Goal: Task Accomplishment & Management: Complete application form

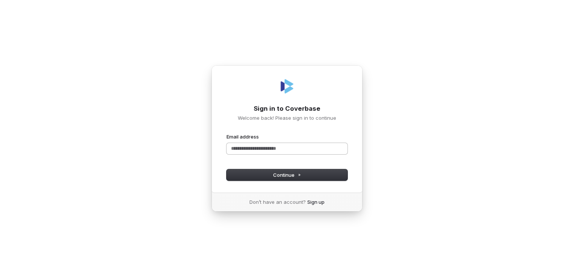
click at [311, 152] on input "Email address" at bounding box center [286, 148] width 121 height 11
click at [309, 172] on button "Continue" at bounding box center [286, 174] width 121 height 11
type input "**********"
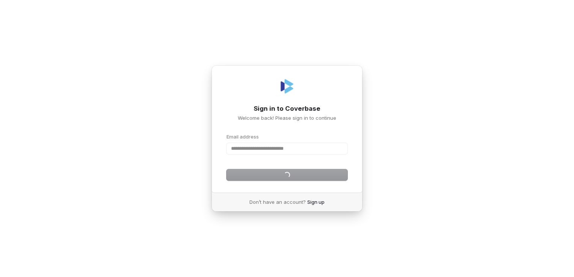
drag, startPoint x: 316, startPoint y: 158, endPoint x: 314, endPoint y: 167, distance: 8.9
click at [315, 163] on form "**********" at bounding box center [286, 156] width 121 height 47
click at [307, 185] on div "**********" at bounding box center [286, 129] width 151 height 128
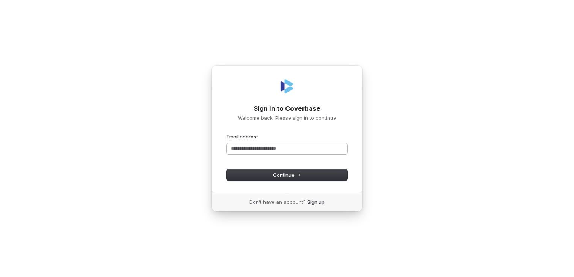
click at [291, 143] on input "Email address" at bounding box center [286, 148] width 121 height 11
click at [248, 148] on input "**********" at bounding box center [286, 148] width 121 height 11
click at [328, 173] on button "Continue" at bounding box center [286, 174] width 121 height 11
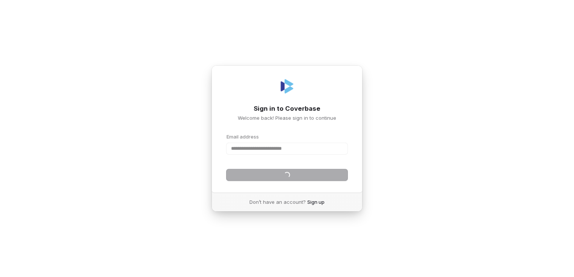
type input "**********"
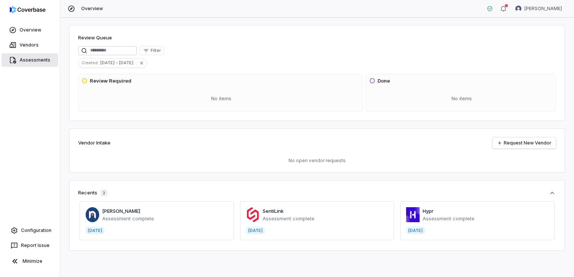
click at [41, 60] on link "Assessments" at bounding box center [30, 60] width 57 height 14
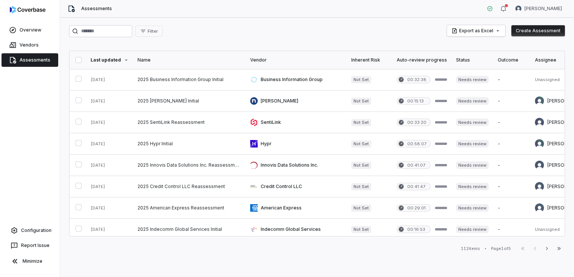
click at [535, 32] on button "Create Assessment" at bounding box center [538, 30] width 54 height 11
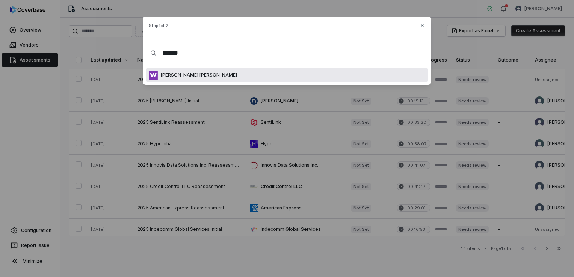
type input "******"
click at [262, 74] on div "[PERSON_NAME] [PERSON_NAME]" at bounding box center [287, 75] width 282 height 14
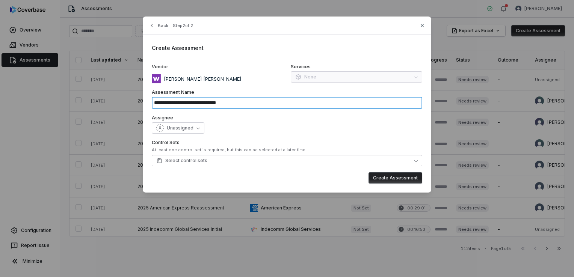
drag, startPoint x: 232, startPoint y: 103, endPoint x: 217, endPoint y: 103, distance: 14.3
click at [217, 103] on input "**********" at bounding box center [287, 103] width 270 height 12
type input "**********"
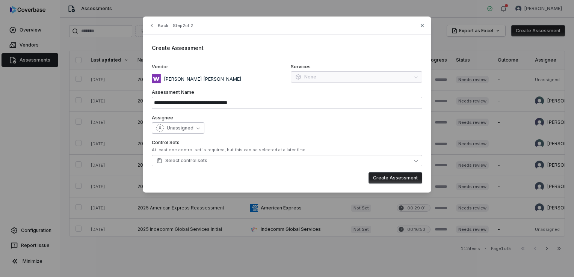
click at [185, 131] on span "Unassigned" at bounding box center [180, 128] width 27 height 6
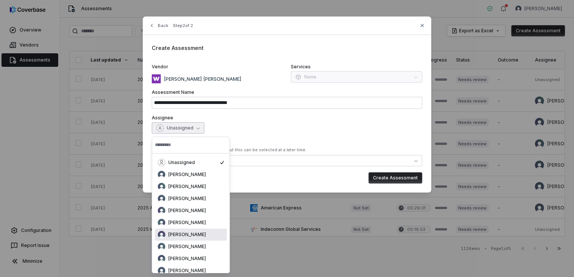
scroll to position [38, 0]
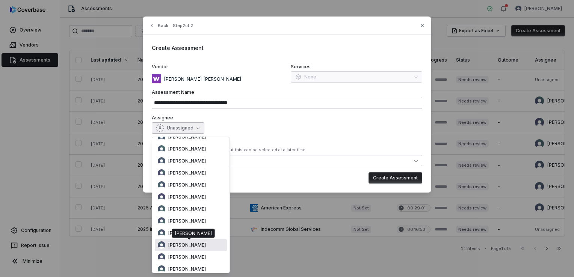
click at [196, 243] on span "Isaac Mousel" at bounding box center [187, 245] width 38 height 6
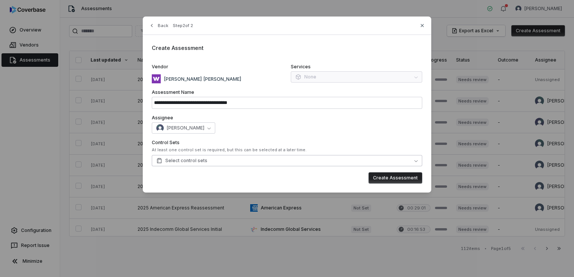
click at [242, 160] on button "Select control sets" at bounding box center [287, 160] width 270 height 11
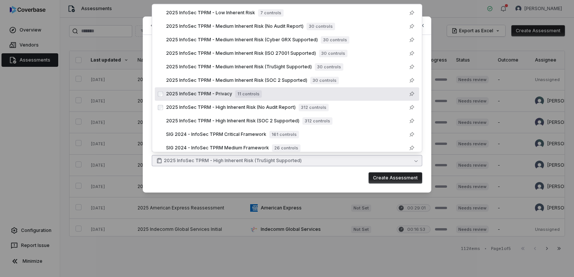
scroll to position [51, 0]
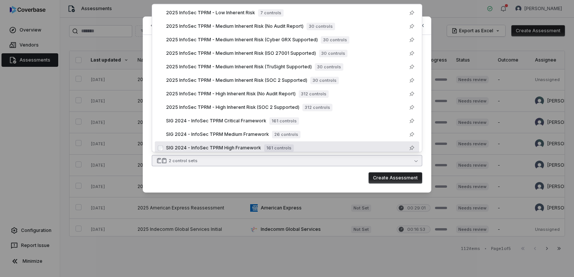
click at [306, 161] on button "2 control sets" at bounding box center [287, 160] width 270 height 11
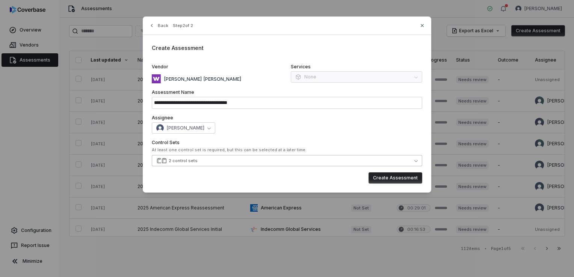
click at [289, 159] on button "2 control sets" at bounding box center [287, 160] width 270 height 11
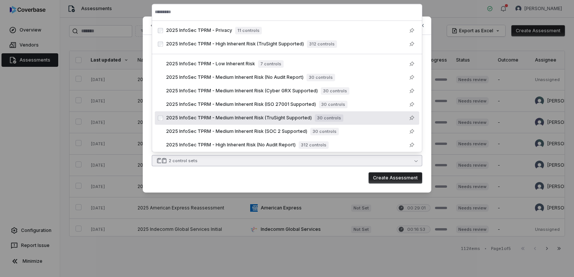
scroll to position [70, 0]
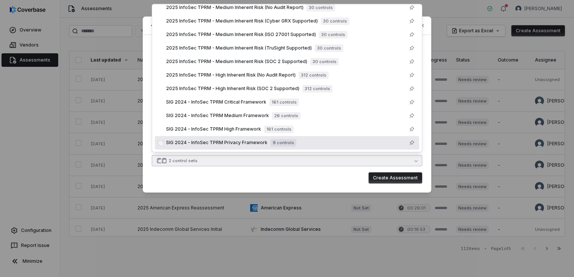
click at [328, 181] on div "Create Assessment" at bounding box center [287, 177] width 270 height 11
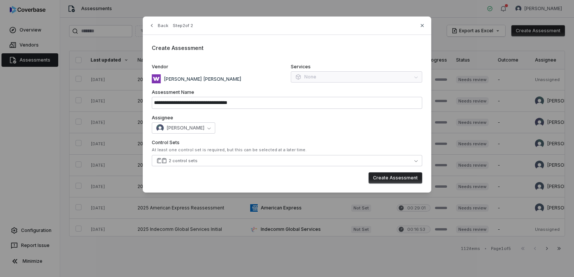
click at [392, 179] on button "Create Assessment" at bounding box center [395, 177] width 54 height 11
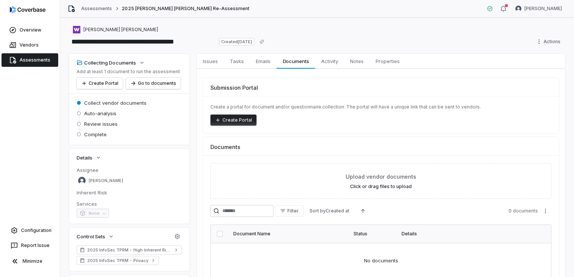
scroll to position [42, 0]
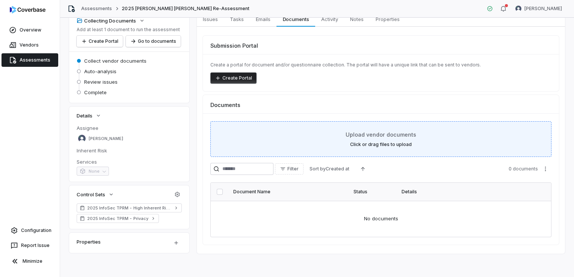
click at [382, 139] on div "Upload vendor documents Click or drag files to upload" at bounding box center [381, 139] width 322 height 17
click at [379, 149] on div "Upload vendor documents Click or drag files to upload" at bounding box center [380, 139] width 341 height 36
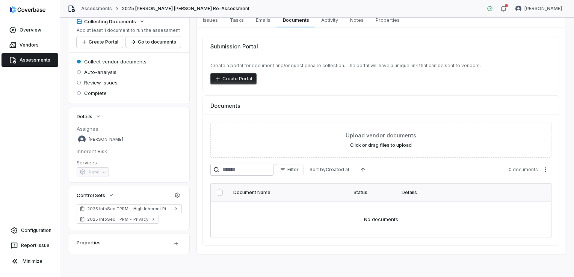
scroll to position [42, 0]
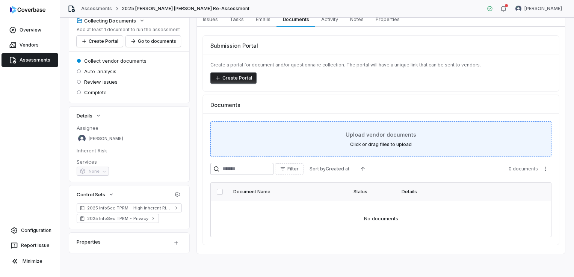
click at [376, 133] on span "Upload vendor documents" at bounding box center [380, 135] width 71 height 8
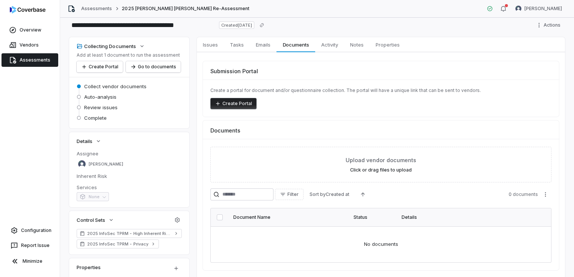
scroll to position [0, 0]
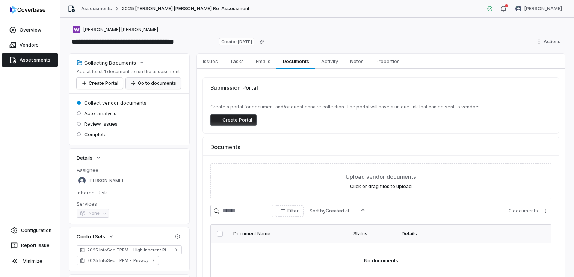
click at [152, 82] on button "Go to documents" at bounding box center [153, 83] width 55 height 11
click at [38, 61] on link "Assessments" at bounding box center [30, 60] width 57 height 14
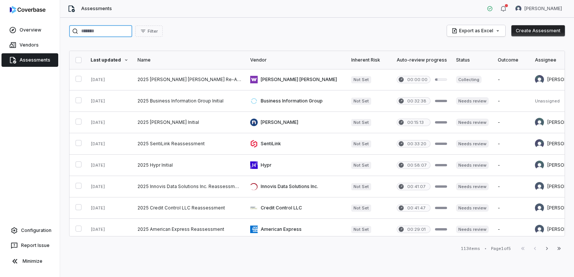
click at [132, 33] on input "search" at bounding box center [100, 31] width 63 height 12
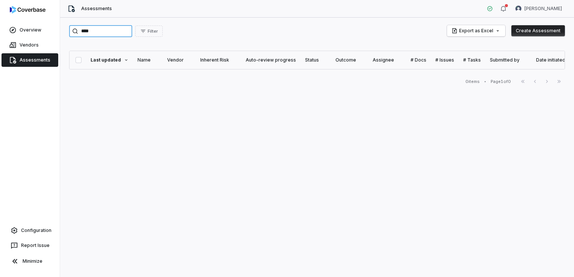
type input "****"
click at [520, 29] on button "Create Assessment" at bounding box center [538, 30] width 54 height 11
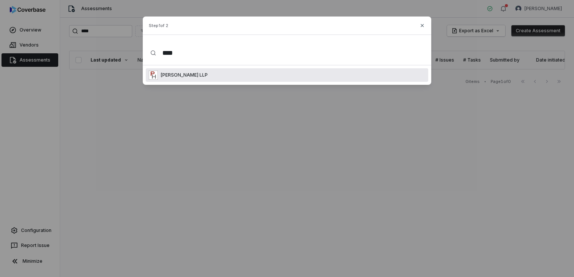
type input "****"
click at [245, 77] on div "Paul Hastings LLP" at bounding box center [287, 75] width 282 height 14
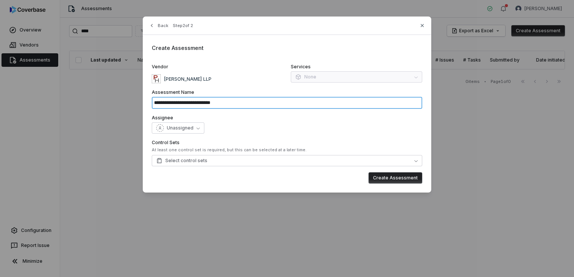
drag, startPoint x: 235, startPoint y: 104, endPoint x: 210, endPoint y: 106, distance: 25.2
click at [210, 106] on input "**********" at bounding box center [287, 103] width 270 height 12
type input "**********"
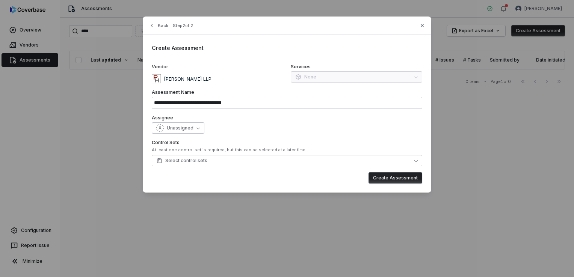
click at [196, 130] on button "Unassigned" at bounding box center [178, 127] width 53 height 11
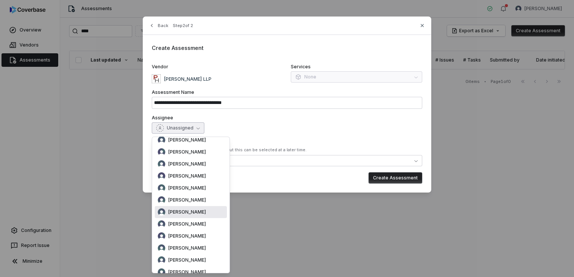
scroll to position [75, 0]
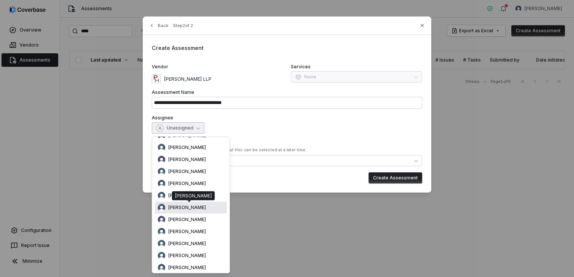
click at [192, 209] on span "[PERSON_NAME]" at bounding box center [187, 208] width 38 height 6
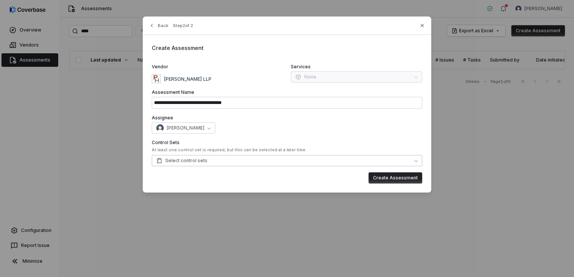
click at [235, 158] on button "Select control sets" at bounding box center [287, 160] width 270 height 11
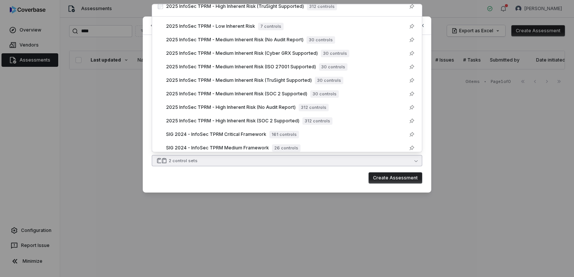
scroll to position [51, 0]
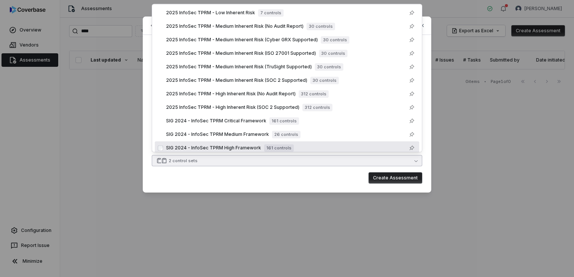
click at [261, 183] on div "Create Assessment" at bounding box center [287, 177] width 270 height 11
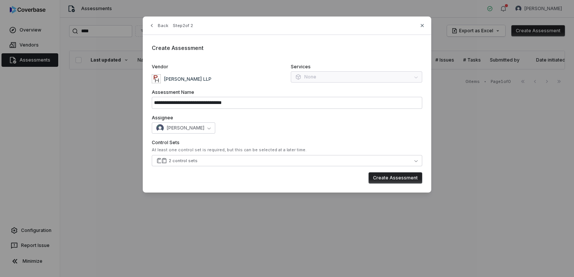
click at [388, 179] on button "Create Assessment" at bounding box center [395, 177] width 54 height 11
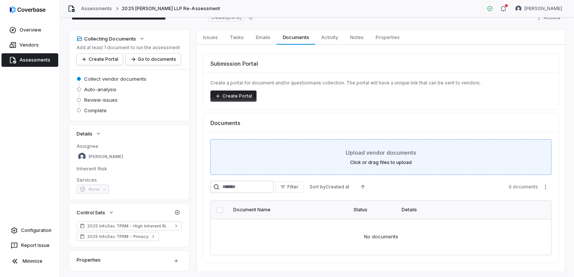
scroll to position [42, 0]
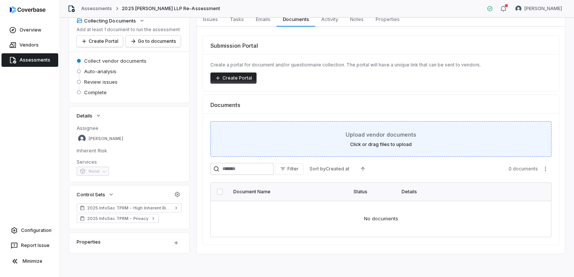
click at [370, 131] on span "Upload vendor documents" at bounding box center [380, 135] width 71 height 8
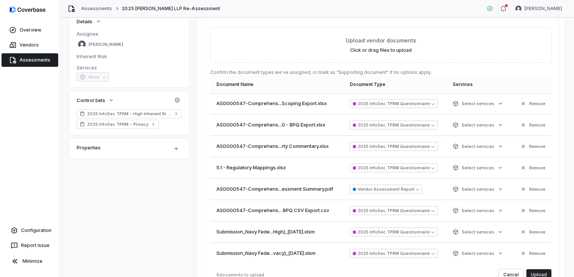
scroll to position [155, 0]
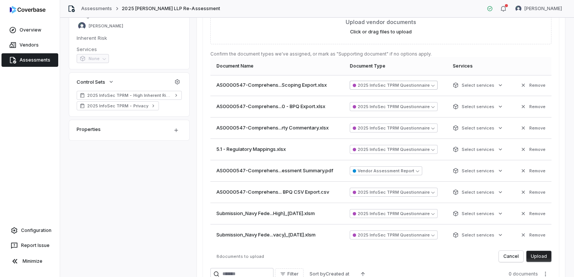
click at [422, 86] on button "2025 InfoSec TPRM Questionnaire" at bounding box center [393, 85] width 88 height 9
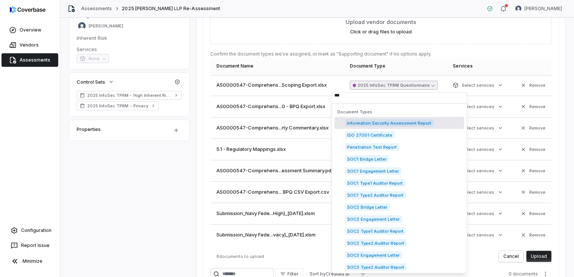
scroll to position [0, 0]
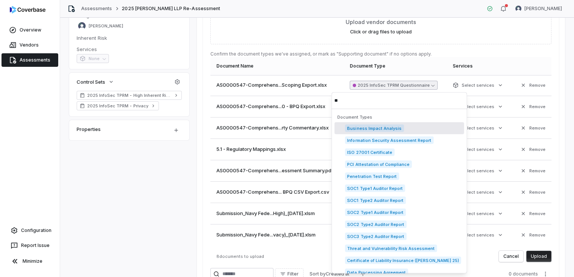
type input "*"
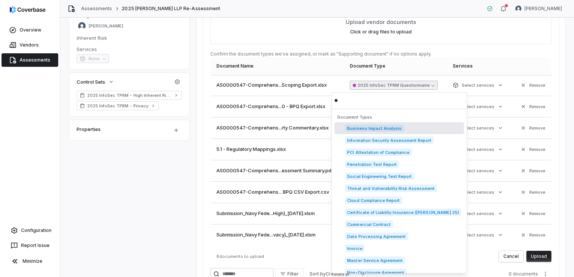
type input "*"
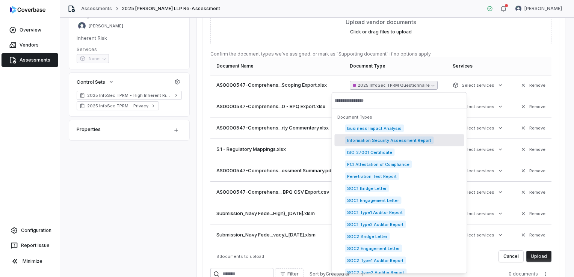
click at [413, 142] on span "Information Security Assessment Report" at bounding box center [389, 141] width 89 height 8
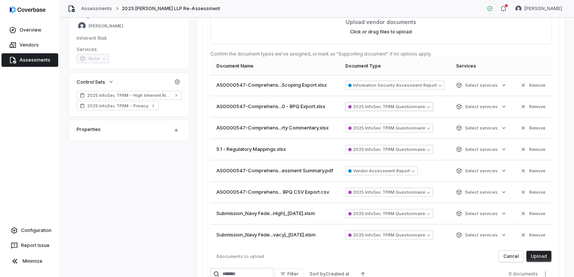
click at [418, 107] on button "2025 InfoSec TPRM Questionnaire" at bounding box center [389, 106] width 88 height 9
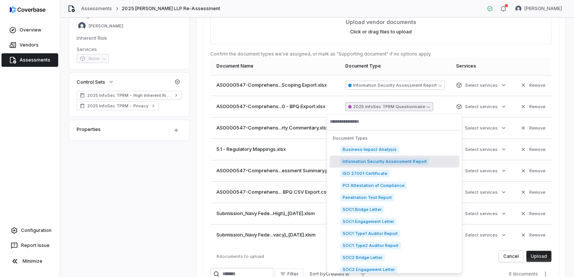
click at [418, 160] on span "Information Security Assessment Report" at bounding box center [384, 162] width 89 height 8
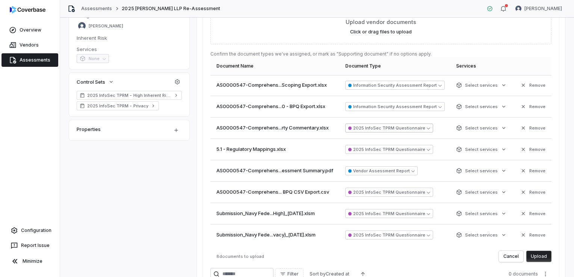
click at [408, 129] on button "2025 InfoSec TPRM Questionnaire" at bounding box center [389, 127] width 88 height 9
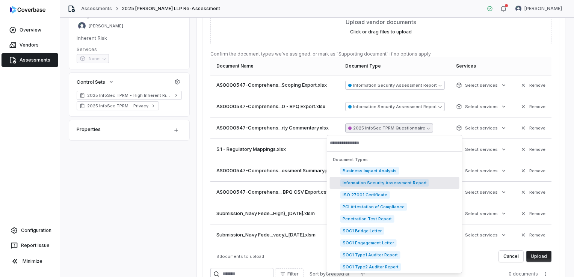
click at [405, 181] on span "Information Security Assessment Report" at bounding box center [384, 183] width 89 height 8
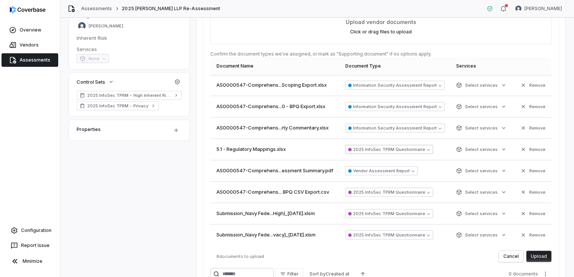
click at [399, 150] on button "2025 InfoSec TPRM Questionnaire" at bounding box center [389, 149] width 88 height 9
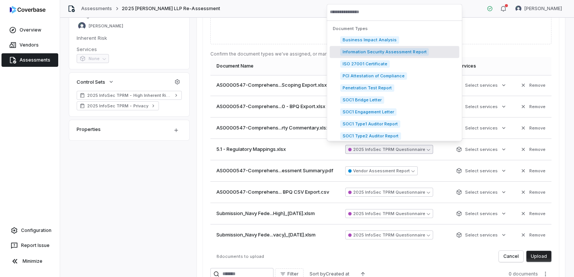
click at [400, 53] on span "Information Security Assessment Report" at bounding box center [384, 52] width 89 height 8
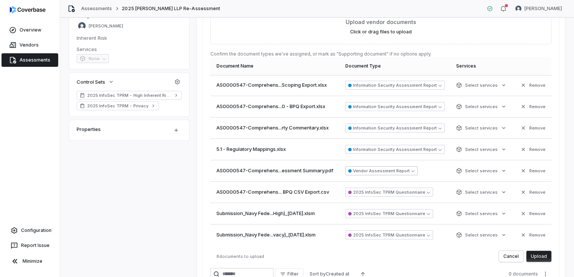
click at [394, 169] on button "Vendor Assessment Report" at bounding box center [381, 170] width 72 height 9
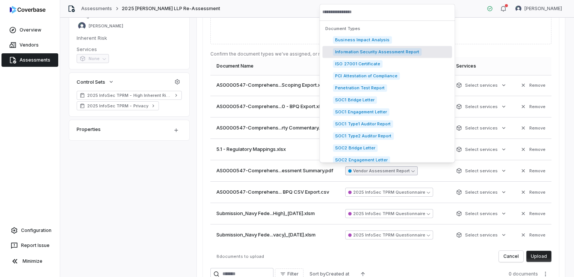
click at [367, 51] on span "Information Security Assessment Report" at bounding box center [377, 52] width 89 height 8
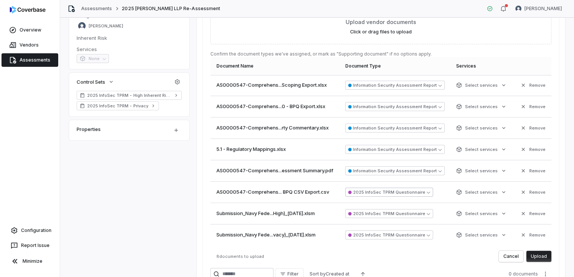
click at [411, 188] on button "2025 InfoSec TPRM Questionnaire" at bounding box center [389, 192] width 88 height 9
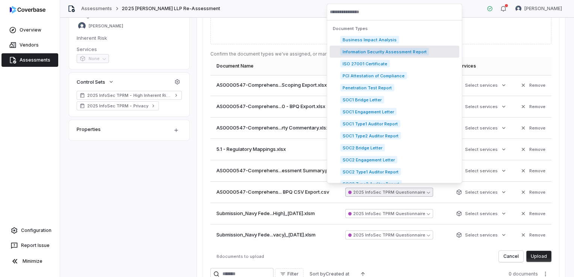
click at [410, 53] on span "Information Security Assessment Report" at bounding box center [384, 52] width 89 height 8
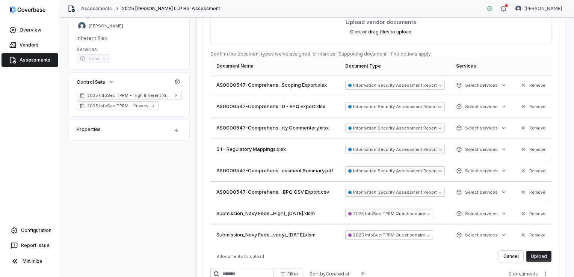
click at [414, 232] on button "2025 InfoSec TPRM Questionnaire" at bounding box center [389, 234] width 88 height 9
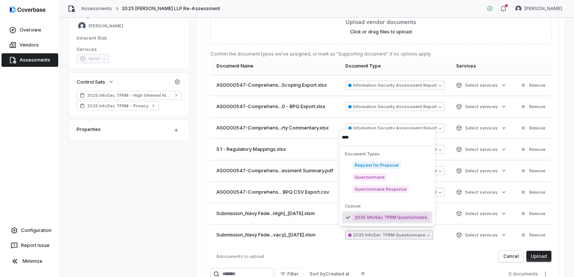
type input "****"
click at [400, 255] on div "8 documents to upload Cancel Upload" at bounding box center [380, 256] width 341 height 11
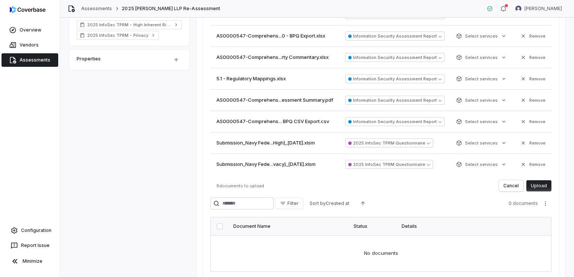
click at [534, 185] on button "Upload" at bounding box center [538, 185] width 25 height 11
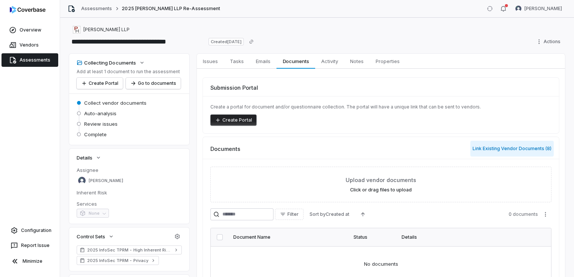
click at [500, 151] on button "Link Existing Vendor Documents ( 8 )" at bounding box center [511, 149] width 83 height 16
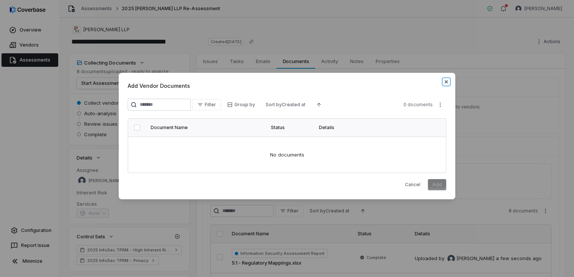
click at [445, 83] on icon "button" at bounding box center [445, 81] width 3 height 3
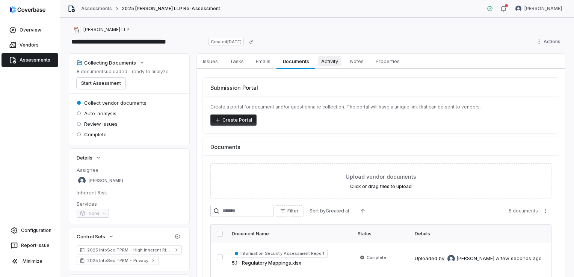
click at [335, 62] on span "Activity" at bounding box center [329, 61] width 23 height 10
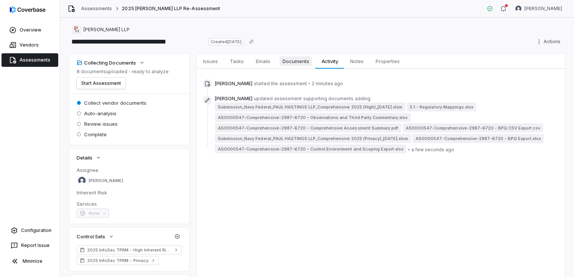
click at [298, 60] on span "Documents" at bounding box center [295, 61] width 33 height 10
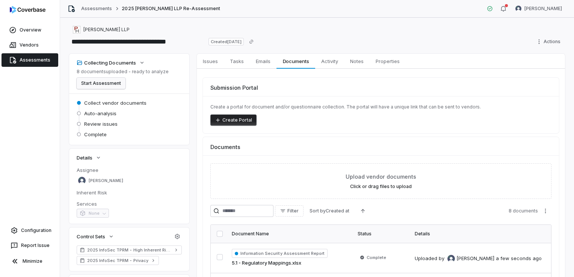
click at [103, 86] on button "Start Assessment" at bounding box center [101, 83] width 49 height 11
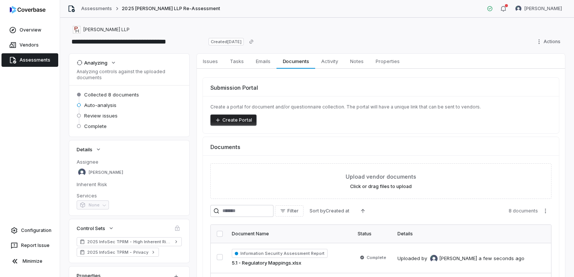
click at [37, 59] on link "Assessments" at bounding box center [30, 60] width 57 height 14
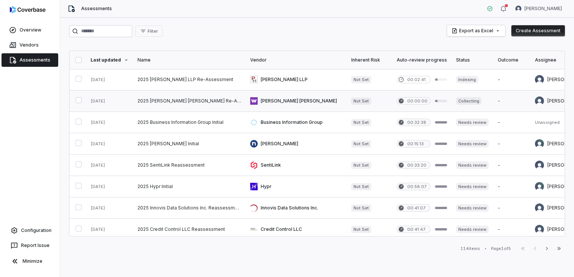
click at [204, 103] on link at bounding box center [189, 100] width 113 height 21
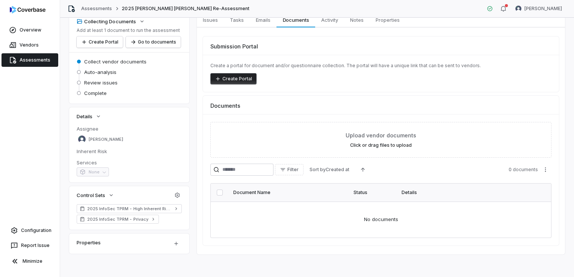
scroll to position [42, 0]
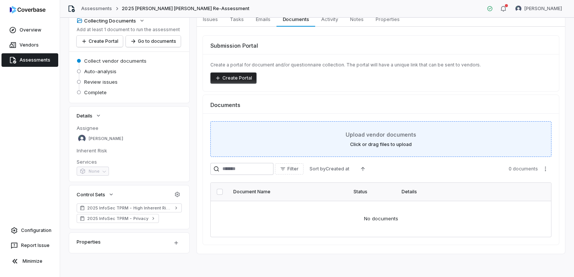
click at [369, 142] on label "Click or drag files to upload" at bounding box center [381, 145] width 62 height 6
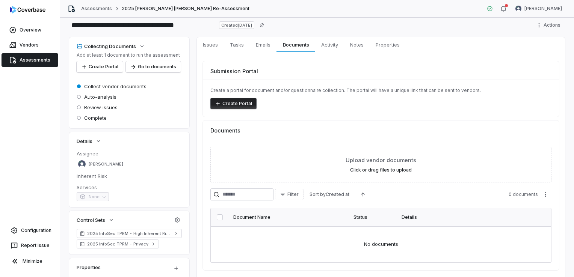
scroll to position [0, 0]
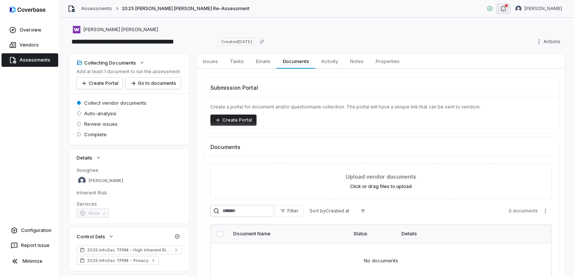
click at [507, 6] on div "button" at bounding box center [505, 5] width 3 height 3
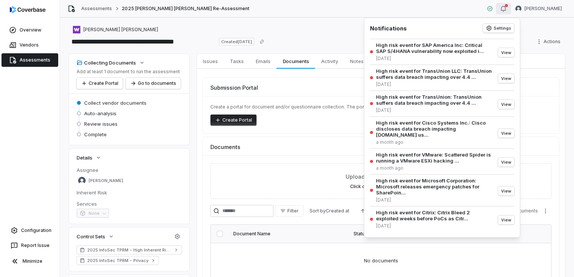
click at [510, 3] on button "button" at bounding box center [502, 8] width 15 height 11
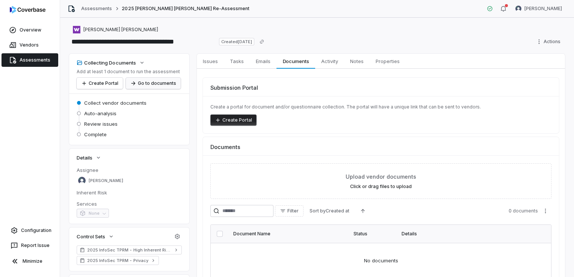
click at [143, 83] on button "Go to documents" at bounding box center [153, 83] width 55 height 11
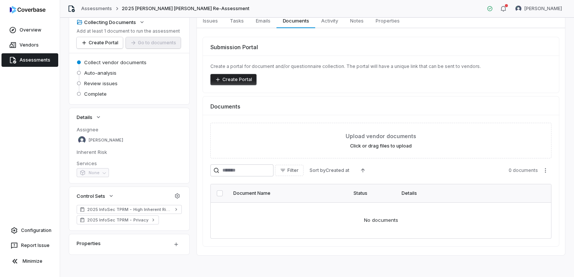
scroll to position [42, 0]
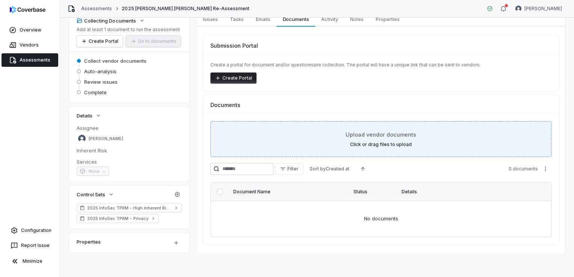
click at [385, 138] on span "Upload vendor documents" at bounding box center [380, 135] width 71 height 8
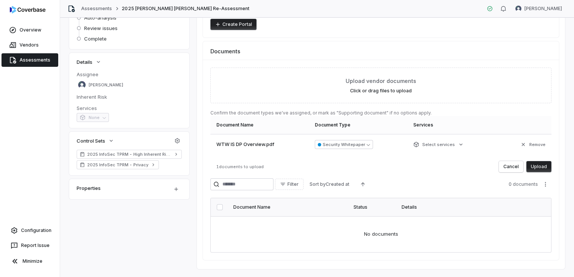
scroll to position [111, 0]
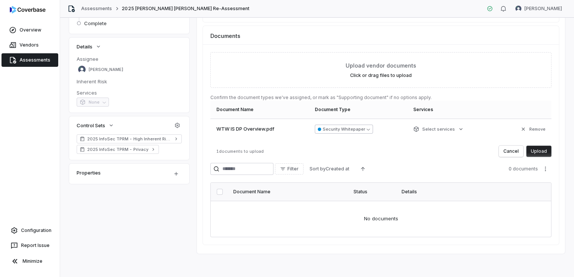
click at [340, 128] on button "Security Whitepaper" at bounding box center [344, 129] width 58 height 9
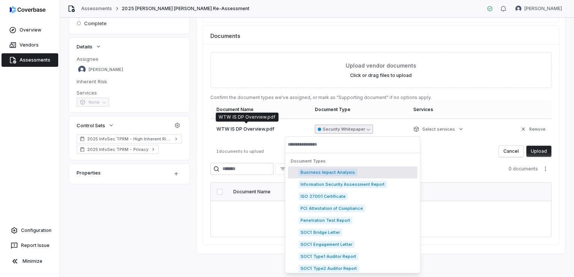
click at [263, 133] on td "WTW IS DP Overview.pdf" at bounding box center [260, 129] width 100 height 21
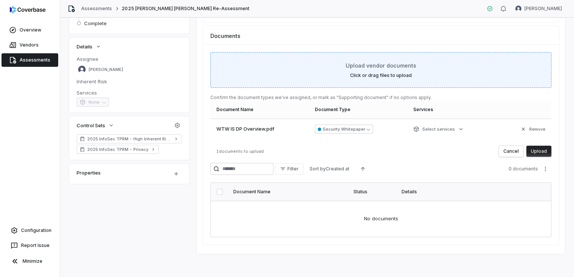
click at [385, 64] on span "Upload vendor documents" at bounding box center [380, 66] width 71 height 8
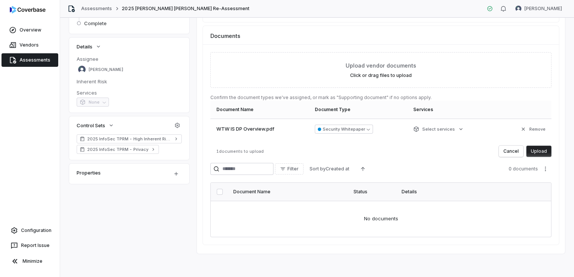
scroll to position [74, 0]
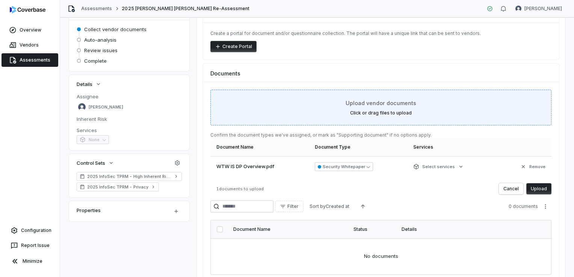
click at [422, 111] on div "Upload vendor documents Click or drag files to upload" at bounding box center [381, 107] width 322 height 17
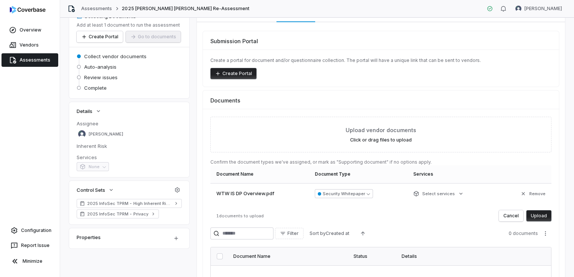
scroll to position [111, 0]
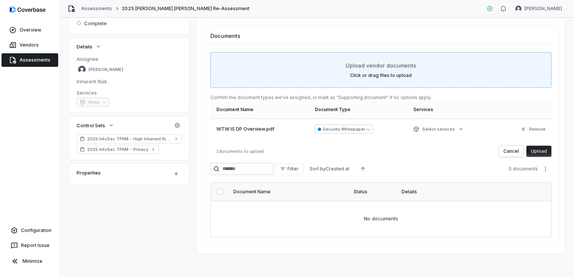
click at [392, 69] on div "Upload vendor documents Click or drag files to upload" at bounding box center [381, 70] width 322 height 17
click at [397, 73] on label "Click or drag files to upload" at bounding box center [381, 75] width 62 height 6
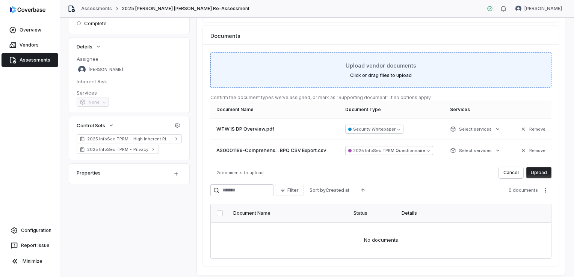
click at [394, 73] on label "Click or drag files to upload" at bounding box center [381, 75] width 62 height 6
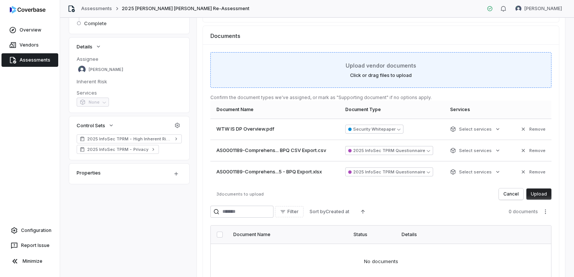
click at [376, 67] on span "Upload vendor documents" at bounding box center [380, 66] width 71 height 8
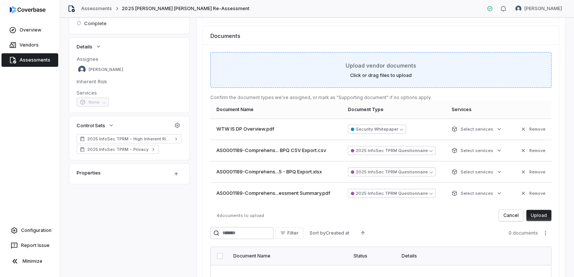
click at [383, 68] on span "Upload vendor documents" at bounding box center [380, 66] width 71 height 8
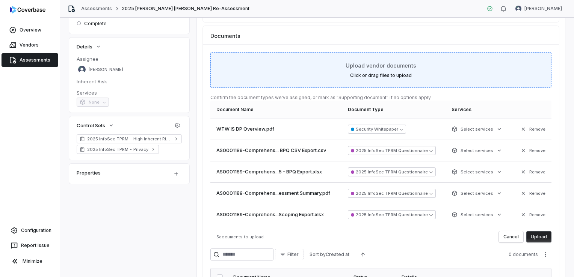
click at [383, 67] on span "Upload vendor documents" at bounding box center [380, 66] width 71 height 8
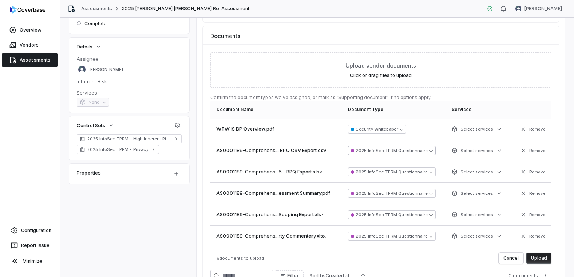
click at [404, 146] on button "2025 InfoSec TPRM Questionnaire" at bounding box center [392, 150] width 88 height 9
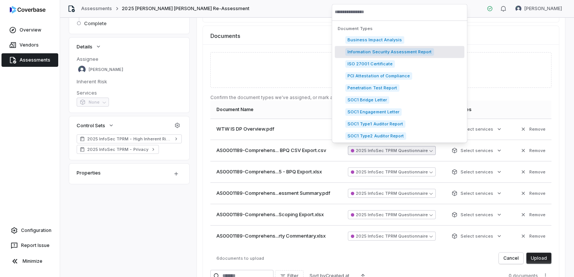
click at [404, 53] on span "Information Security Assessment Report" at bounding box center [389, 52] width 89 height 8
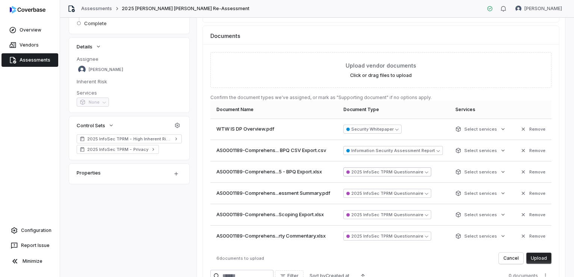
click at [405, 167] on button "2025 InfoSec TPRM Questionnaire" at bounding box center [387, 171] width 88 height 9
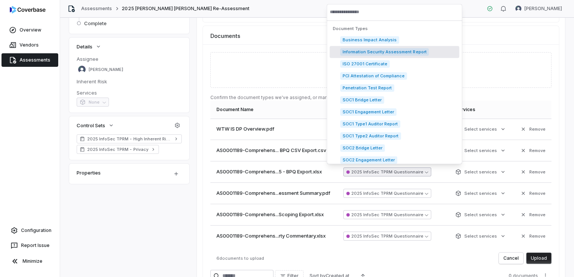
click at [399, 52] on span "Information Security Assessment Report" at bounding box center [384, 52] width 89 height 8
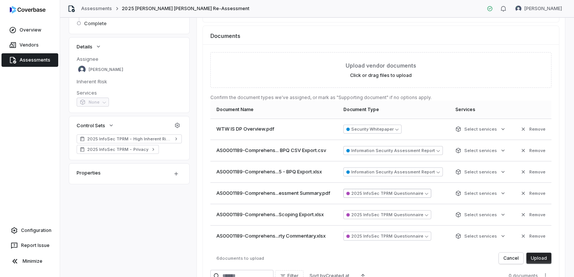
click at [412, 192] on button "2025 InfoSec TPRM Questionnaire" at bounding box center [387, 193] width 88 height 9
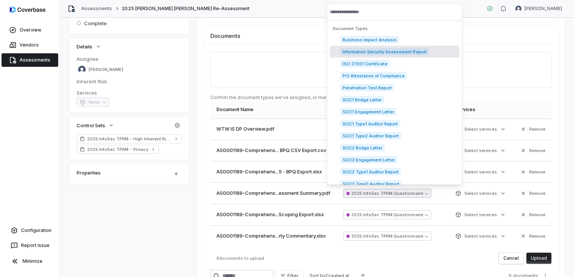
click at [402, 52] on span "Information Security Assessment Report" at bounding box center [384, 52] width 89 height 8
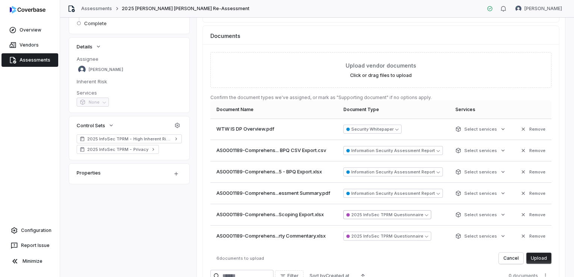
click at [410, 216] on button "2025 InfoSec TPRM Questionnaire" at bounding box center [387, 214] width 88 height 9
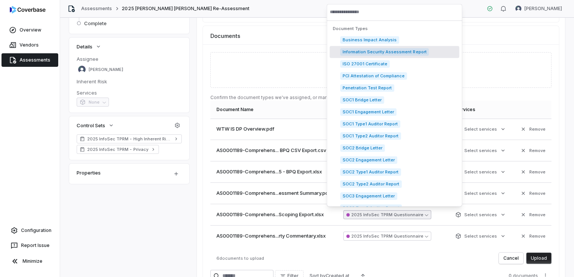
click at [404, 51] on span "Information Security Assessment Report" at bounding box center [384, 52] width 89 height 8
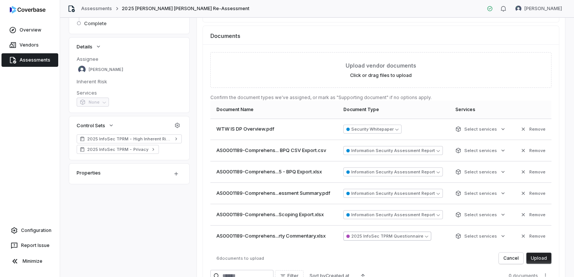
click at [407, 232] on button "2025 InfoSec TPRM Questionnaire" at bounding box center [387, 236] width 88 height 9
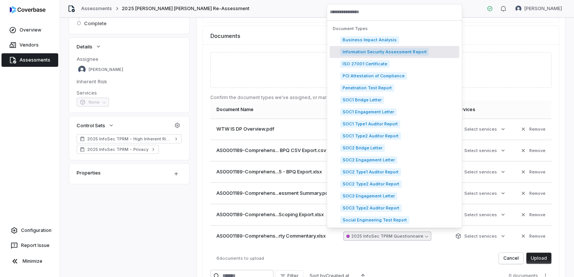
click at [411, 54] on span "Information Security Assessment Report" at bounding box center [384, 52] width 89 height 8
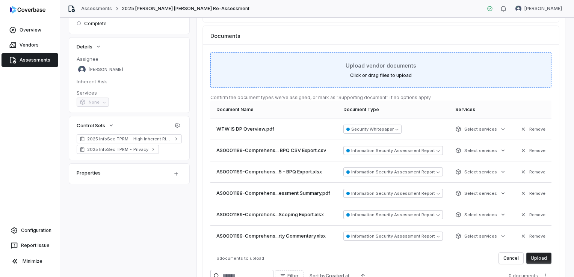
click at [383, 65] on span "Upload vendor documents" at bounding box center [380, 66] width 71 height 8
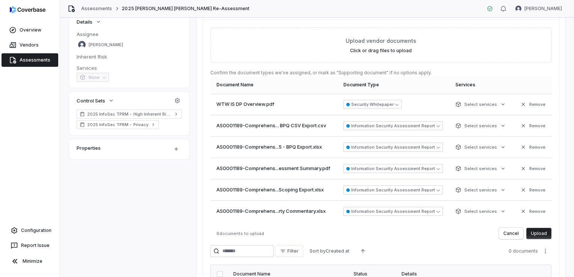
scroll to position [149, 0]
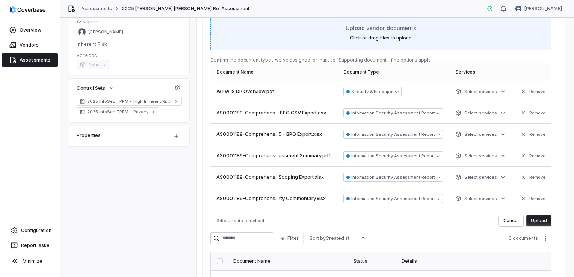
click at [386, 33] on div "Upload vendor documents Click or drag files to upload" at bounding box center [381, 32] width 322 height 17
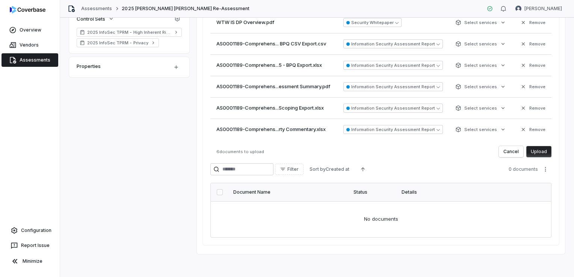
scroll to position [143, 0]
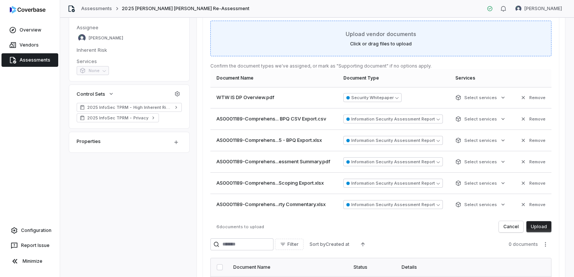
click at [385, 42] on label "Click or drag files to upload" at bounding box center [381, 44] width 62 height 6
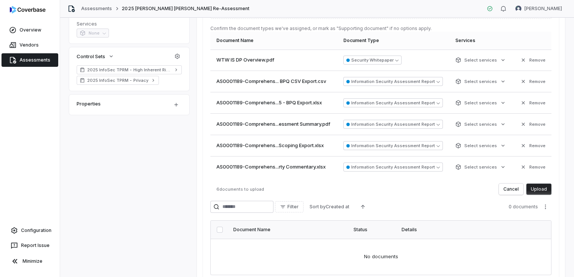
scroll to position [105, 0]
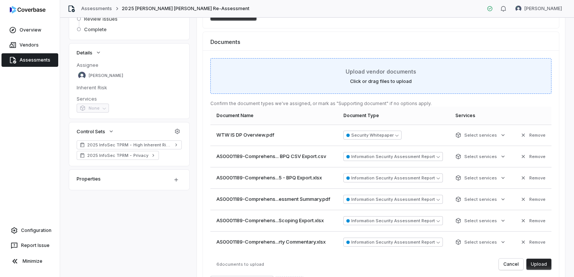
click at [387, 84] on div "Upload vendor documents Click or drag files to upload" at bounding box center [380, 76] width 341 height 36
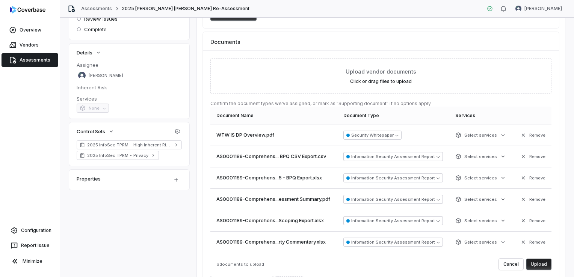
click at [42, 59] on link "Assessments" at bounding box center [30, 60] width 57 height 14
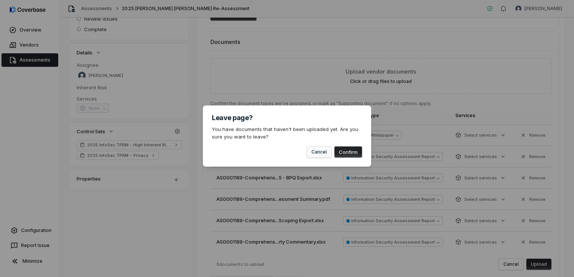
click at [327, 149] on button "Cancel" at bounding box center [319, 151] width 24 height 11
click at [327, 150] on button "Cancel" at bounding box center [319, 151] width 24 height 11
click at [532, 247] on div "Leave page? You have documents that haven't been uploaded yet. Are you sure you…" at bounding box center [287, 138] width 574 height 277
click at [312, 149] on button "Cancel" at bounding box center [319, 151] width 24 height 11
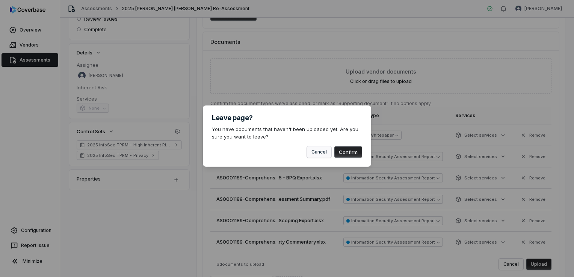
click at [312, 149] on button "Cancel" at bounding box center [319, 151] width 24 height 11
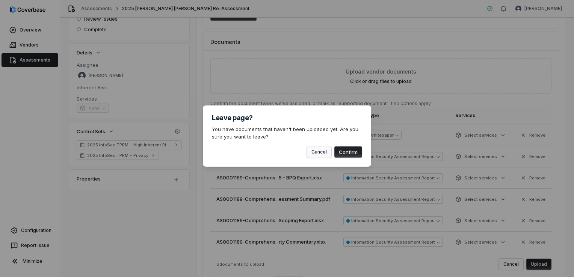
click at [312, 149] on button "Cancel" at bounding box center [319, 151] width 24 height 11
click at [327, 158] on div "Leave page? You have documents that haven't been uploaded yet. Are you sure you…" at bounding box center [287, 135] width 168 height 61
click at [323, 152] on button "Cancel" at bounding box center [319, 151] width 24 height 11
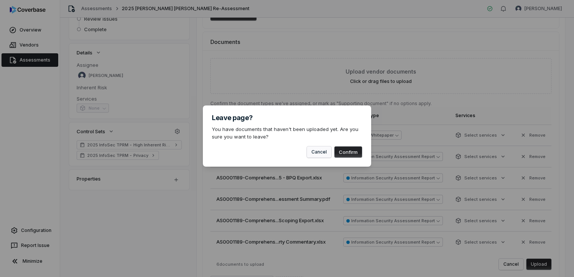
click at [323, 152] on button "Cancel" at bounding box center [319, 151] width 24 height 11
click at [349, 152] on button "Confirm" at bounding box center [348, 151] width 28 height 11
click at [327, 147] on button "Cancel" at bounding box center [319, 151] width 24 height 11
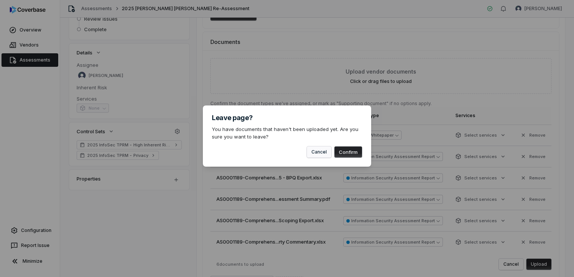
click at [324, 153] on button "Cancel" at bounding box center [319, 151] width 24 height 11
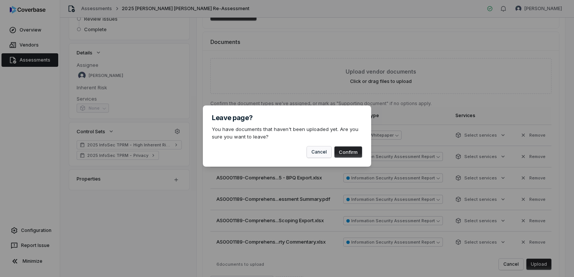
click at [324, 153] on button "Cancel" at bounding box center [319, 151] width 24 height 11
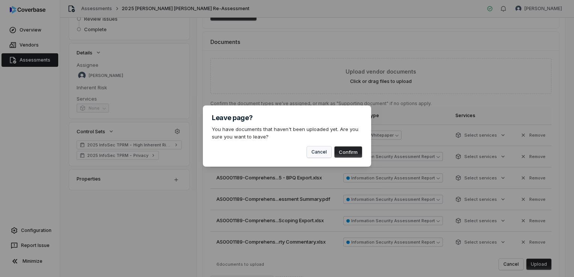
click at [324, 153] on button "Cancel" at bounding box center [319, 151] width 24 height 11
click at [330, 105] on div "Leave page? You have documents that haven't been uploaded yet. Are you sure you…" at bounding box center [287, 138] width 574 height 90
click at [305, 54] on div "Leave page? You have documents that haven't been uploaded yet. Are you sure you…" at bounding box center [287, 138] width 574 height 277
click at [530, 253] on div "Leave page? You have documents that haven't been uploaded yet. Are you sure you…" at bounding box center [287, 138] width 574 height 277
click at [351, 151] on button "Confirm" at bounding box center [348, 151] width 28 height 11
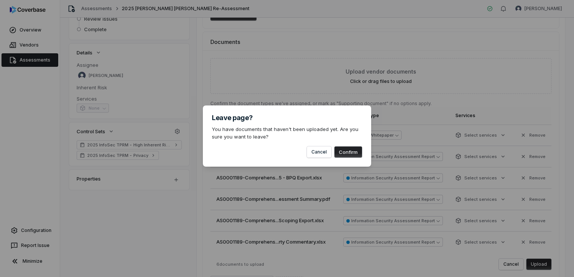
click at [351, 151] on button "Confirm" at bounding box center [348, 151] width 28 height 11
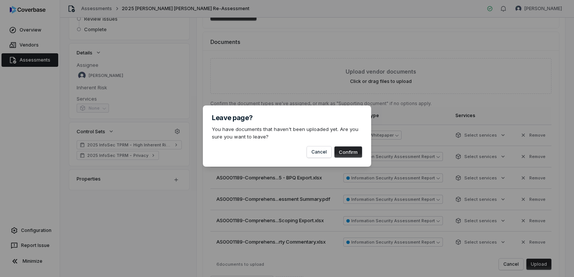
click at [351, 151] on button "Confirm" at bounding box center [348, 151] width 28 height 11
click at [316, 152] on button "Cancel" at bounding box center [319, 151] width 24 height 11
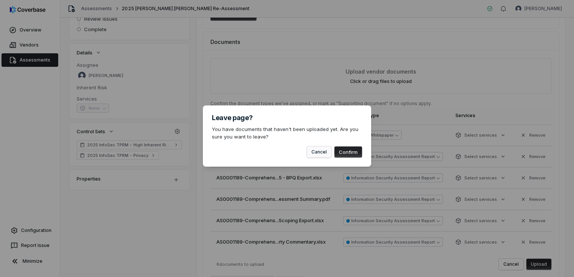
click at [316, 152] on button "Cancel" at bounding box center [319, 151] width 24 height 11
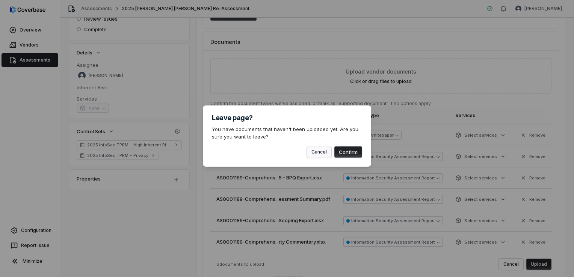
click at [316, 152] on button "Cancel" at bounding box center [319, 151] width 24 height 11
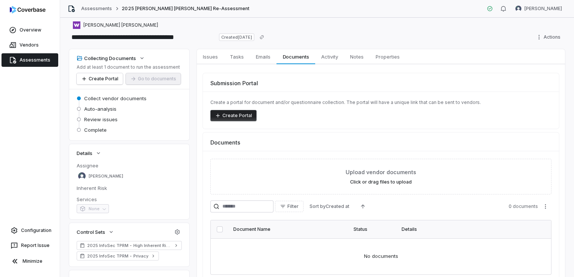
scroll to position [42, 0]
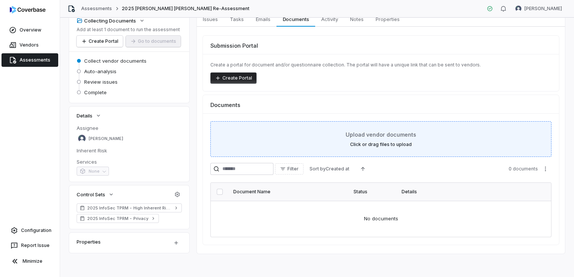
click at [387, 142] on label "Click or drag files to upload" at bounding box center [381, 145] width 62 height 6
click at [393, 133] on span "Upload vendor documents" at bounding box center [380, 135] width 71 height 8
click at [390, 140] on div "Upload vendor documents Click or drag files to upload" at bounding box center [381, 139] width 322 height 17
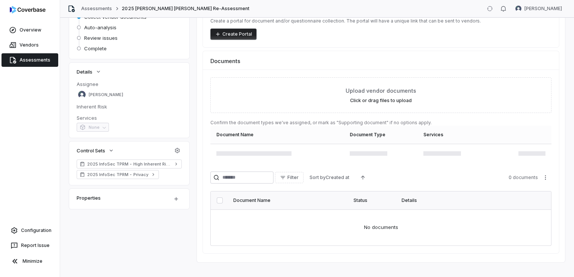
scroll to position [94, 0]
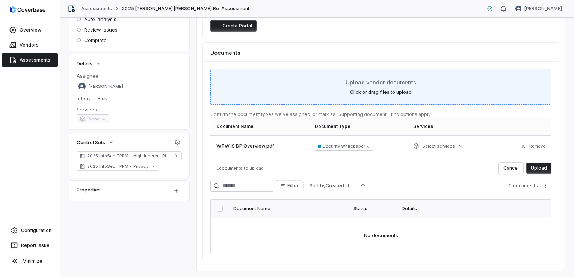
click at [364, 89] on label "Click or drag files to upload" at bounding box center [381, 92] width 62 height 6
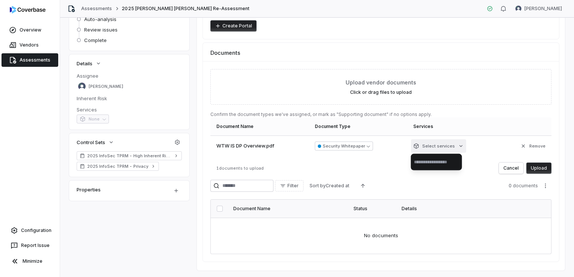
click at [438, 145] on html "**********" at bounding box center [287, 138] width 574 height 277
click at [466, 144] on html "**********" at bounding box center [287, 138] width 574 height 277
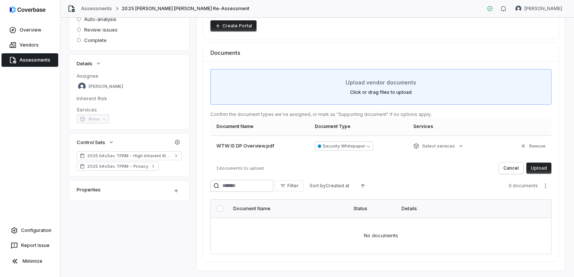
click at [379, 91] on label "Click or drag files to upload" at bounding box center [381, 92] width 62 height 6
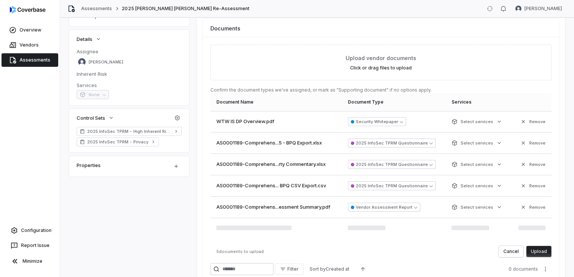
scroll to position [132, 0]
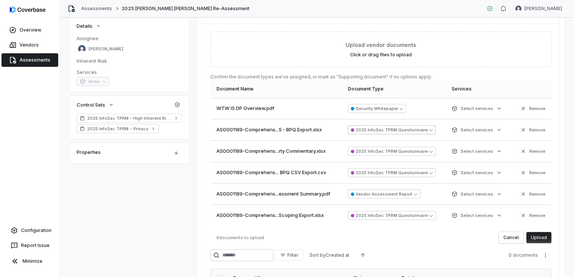
click at [392, 129] on button "2025 InfoSec TPRM Questionnaire" at bounding box center [392, 129] width 88 height 9
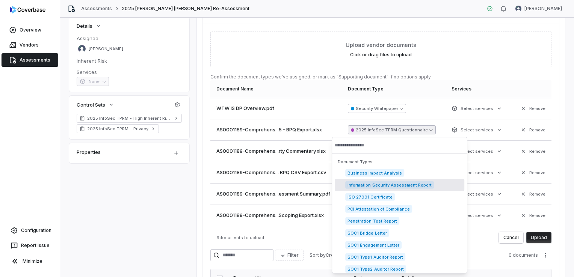
click at [402, 181] on span "Information Security Assessment Report" at bounding box center [389, 185] width 89 height 8
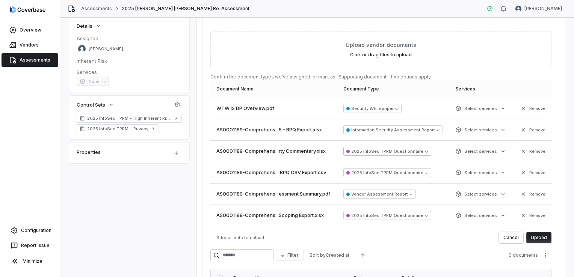
click at [400, 149] on button "2025 InfoSec TPRM Questionnaire" at bounding box center [387, 151] width 88 height 9
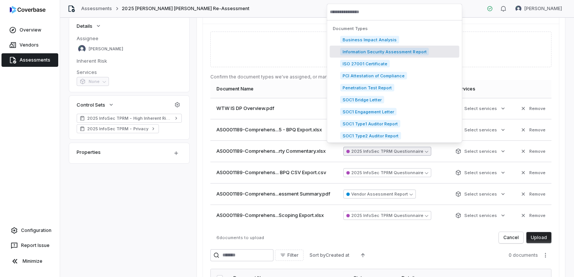
click at [396, 47] on div "Information Security Assessment Report" at bounding box center [394, 52] width 129 height 12
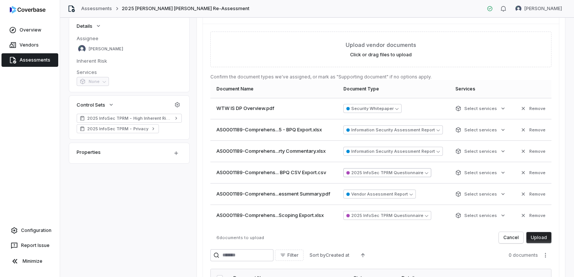
click at [415, 176] on button "2025 InfoSec TPRM Questionnaire" at bounding box center [387, 172] width 88 height 9
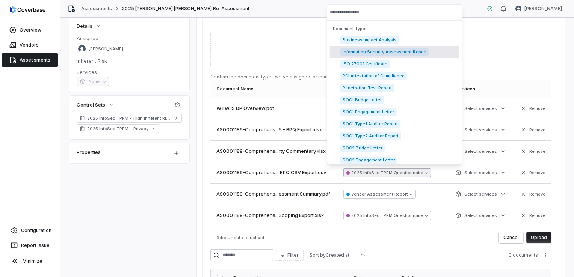
click at [410, 51] on span "Information Security Assessment Report" at bounding box center [384, 52] width 89 height 8
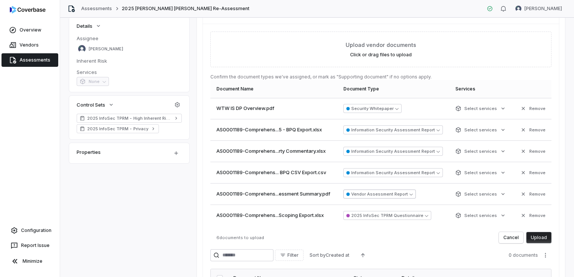
click at [403, 195] on button "Vendor Assessment Report" at bounding box center [379, 194] width 72 height 9
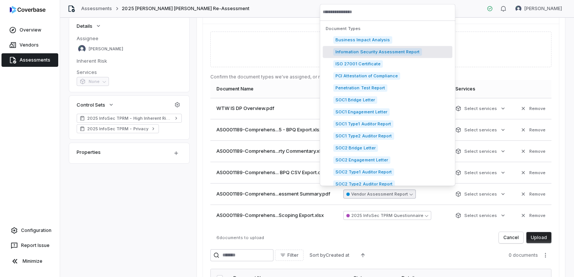
click at [401, 51] on span "Information Security Assessment Report" at bounding box center [377, 52] width 89 height 8
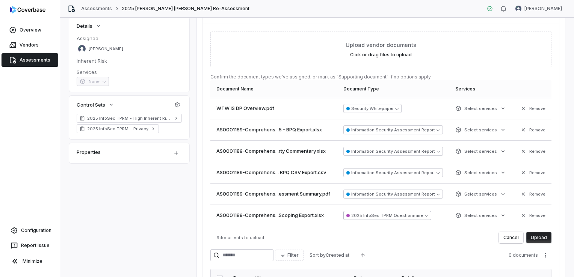
click at [405, 214] on button "2025 InfoSec TPRM Questionnaire" at bounding box center [387, 215] width 88 height 9
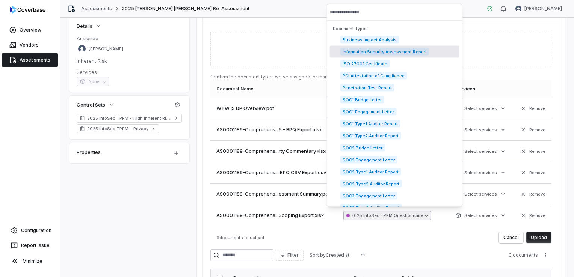
click at [397, 51] on span "Information Security Assessment Report" at bounding box center [384, 52] width 89 height 8
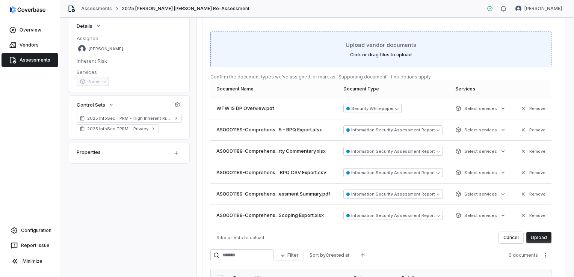
click at [383, 51] on div "Upload vendor documents Click or drag files to upload" at bounding box center [381, 49] width 322 height 17
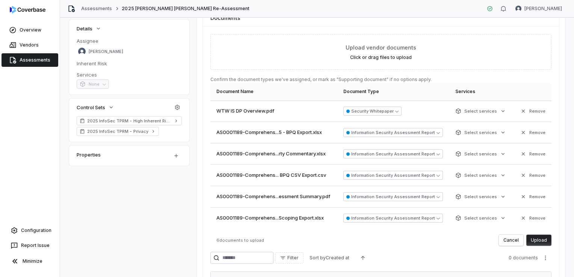
scroll to position [143, 0]
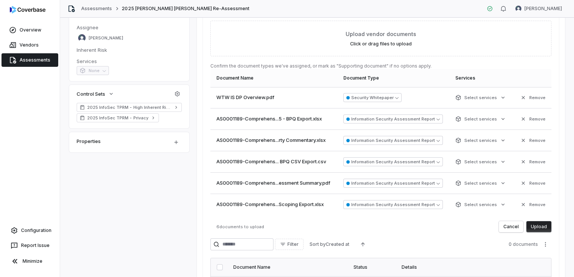
click at [536, 227] on button "Upload" at bounding box center [538, 226] width 25 height 11
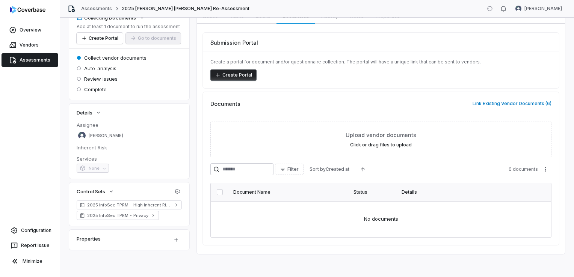
scroll to position [0, 0]
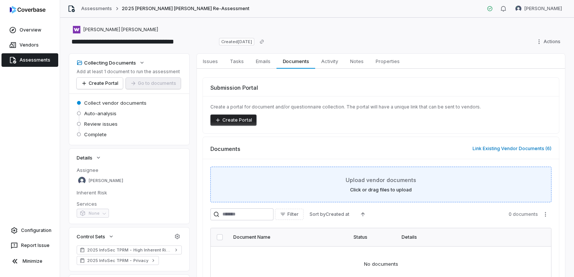
click at [402, 188] on label "Click or drag files to upload" at bounding box center [381, 190] width 62 height 6
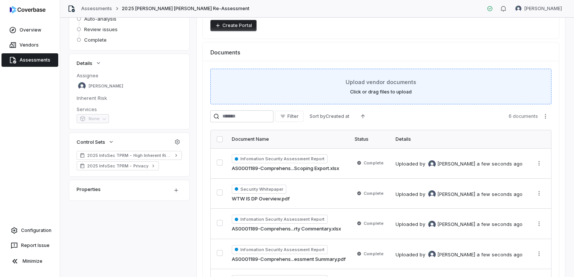
scroll to position [93, 0]
click at [374, 83] on span "Upload vendor documents" at bounding box center [380, 83] width 71 height 8
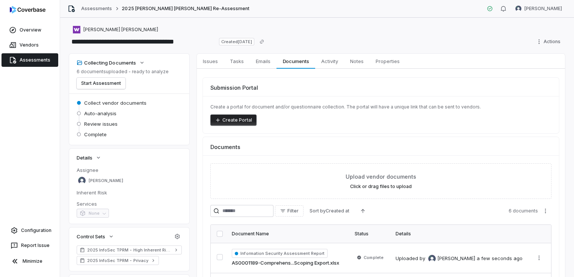
scroll to position [0, 0]
click at [23, 60] on link "Assessments" at bounding box center [30, 60] width 57 height 14
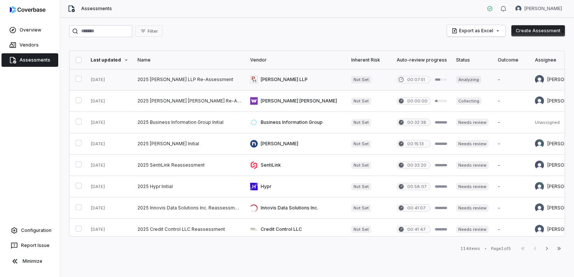
click at [217, 78] on link at bounding box center [189, 79] width 113 height 21
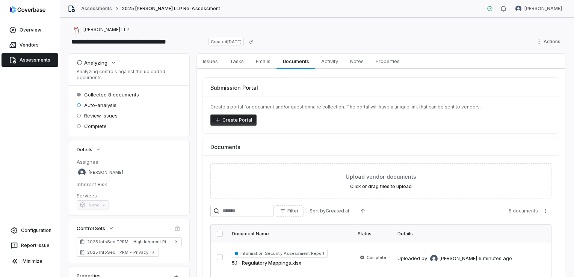
click at [105, 9] on link "Assessments" at bounding box center [96, 9] width 31 height 6
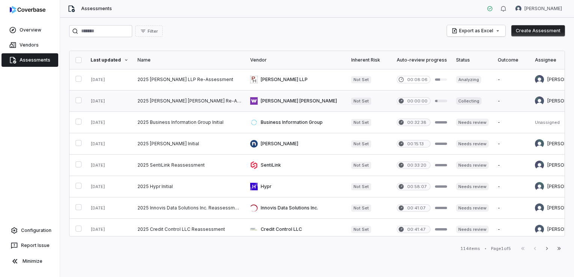
click at [289, 98] on link at bounding box center [295, 100] width 101 height 21
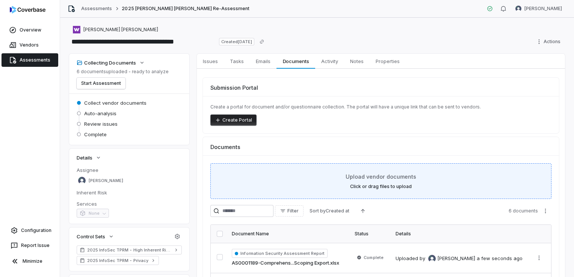
scroll to position [113, 0]
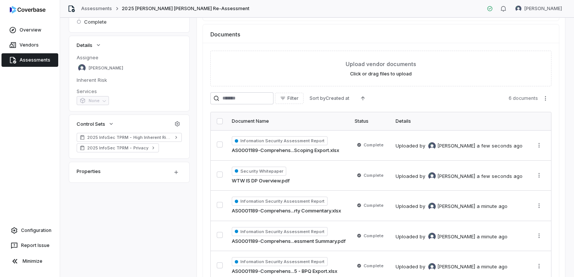
click at [522, 98] on span "6 documents" at bounding box center [522, 98] width 29 height 6
click at [543, 97] on html "**********" at bounding box center [287, 138] width 574 height 277
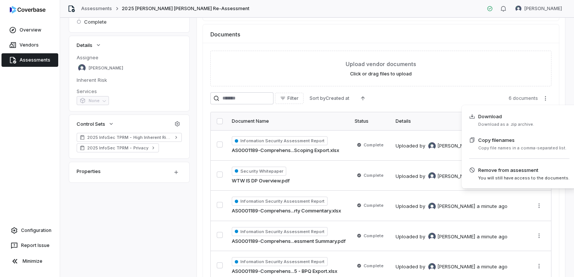
click at [480, 98] on html "**********" at bounding box center [287, 138] width 574 height 277
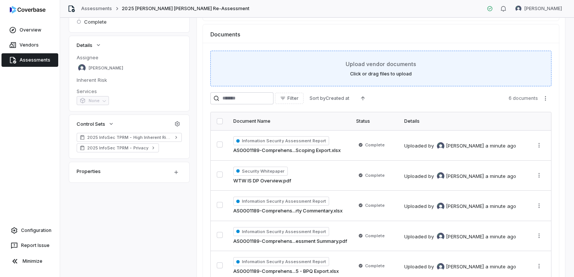
click at [372, 68] on div "Upload vendor documents Click or drag files to upload" at bounding box center [381, 68] width 322 height 17
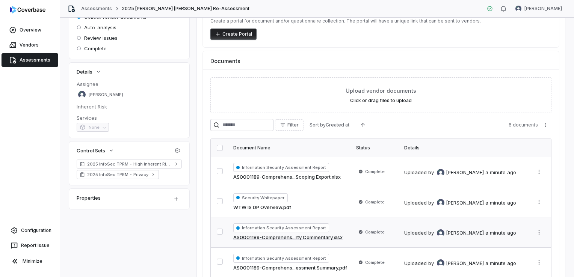
scroll to position [0, 0]
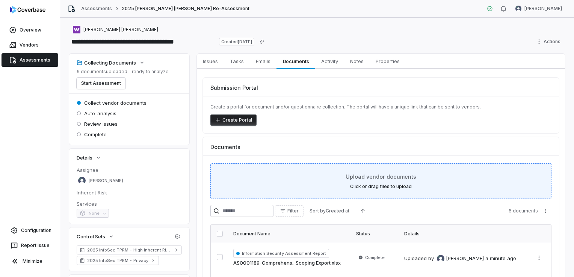
click at [401, 177] on span "Upload vendor documents" at bounding box center [380, 177] width 71 height 8
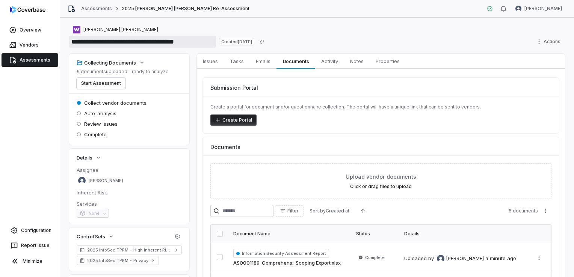
drag, startPoint x: 71, startPoint y: 23, endPoint x: 157, endPoint y: 38, distance: 87.8
click at [179, 21] on div "**********" at bounding box center [316, 147] width 513 height 259
click at [135, 41] on input "**********" at bounding box center [142, 42] width 147 height 12
click at [36, 59] on link "Assessments" at bounding box center [30, 60] width 57 height 14
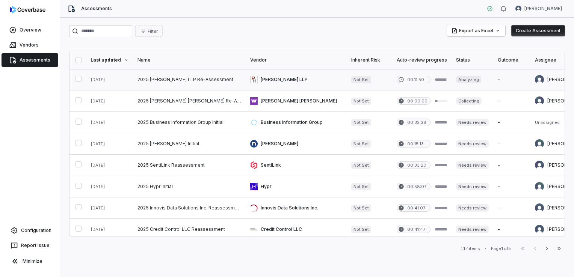
click at [186, 81] on link at bounding box center [189, 79] width 113 height 21
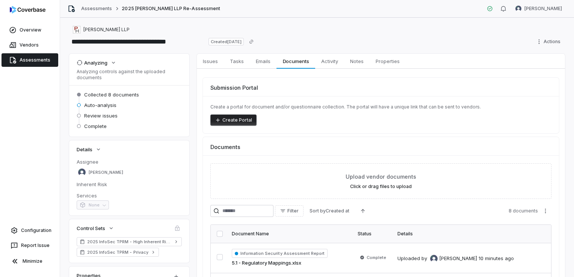
click at [37, 57] on link "Assessments" at bounding box center [30, 60] width 57 height 14
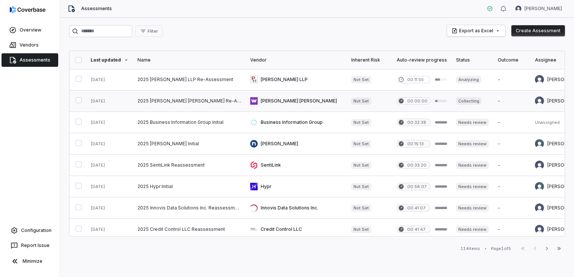
click at [188, 103] on link at bounding box center [189, 100] width 113 height 21
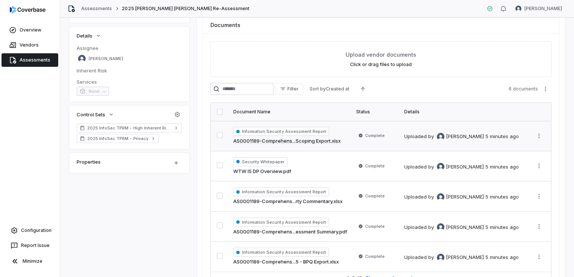
scroll to position [56, 0]
